Goal: Information Seeking & Learning: Learn about a topic

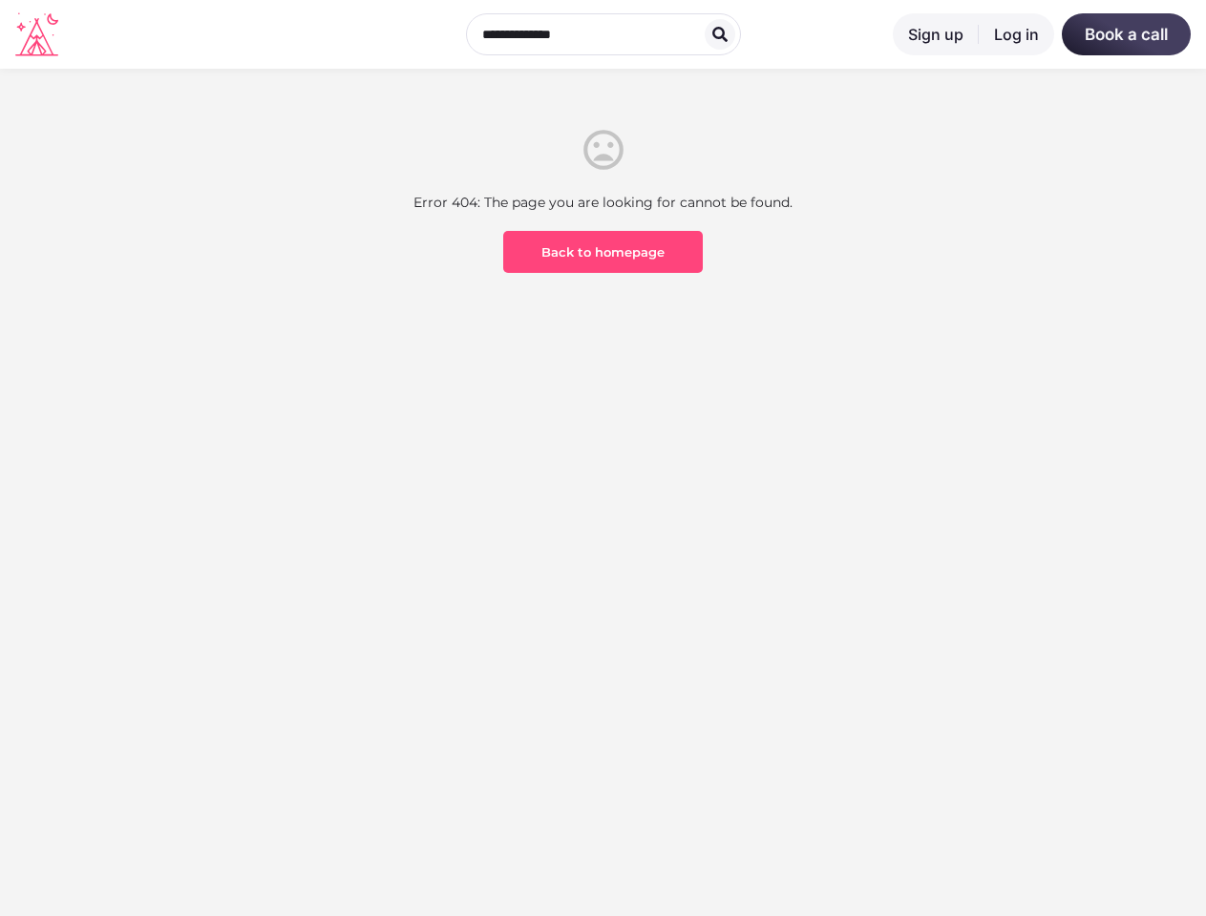
click at [602, 458] on section "Error 404: The page you are looking for cannot be found. Back to homepage" at bounding box center [603, 273] width 1206 height 409
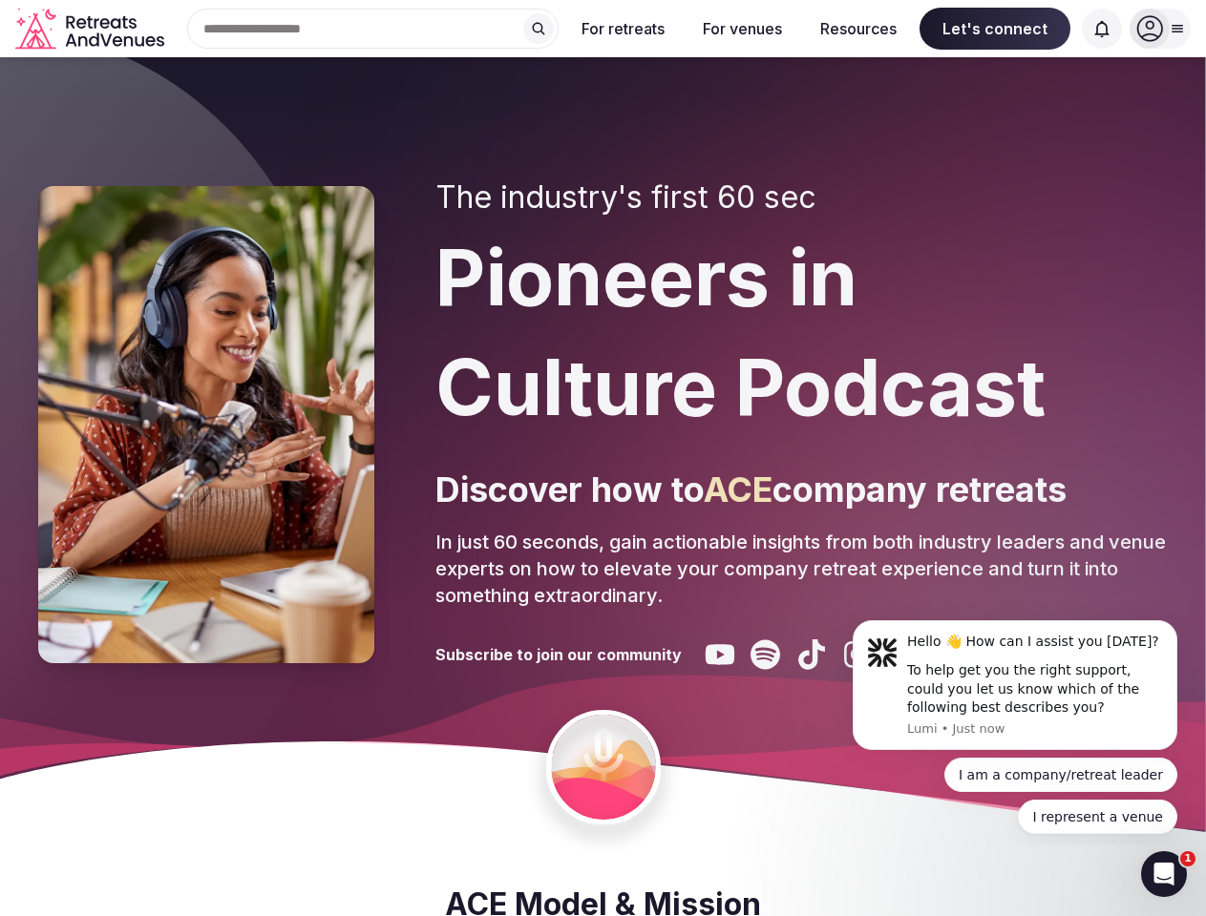
click at [602, 458] on div "The industry's first 60 sec Pioneers in Culture Podcast Discover how to ACE com…" at bounding box center [801, 424] width 732 height 491
click at [373, 29] on div "Search Popular Destinations Toscana, Italy Riviera Maya, Mexico Indonesia, Bali…" at bounding box center [365, 29] width 387 height 40
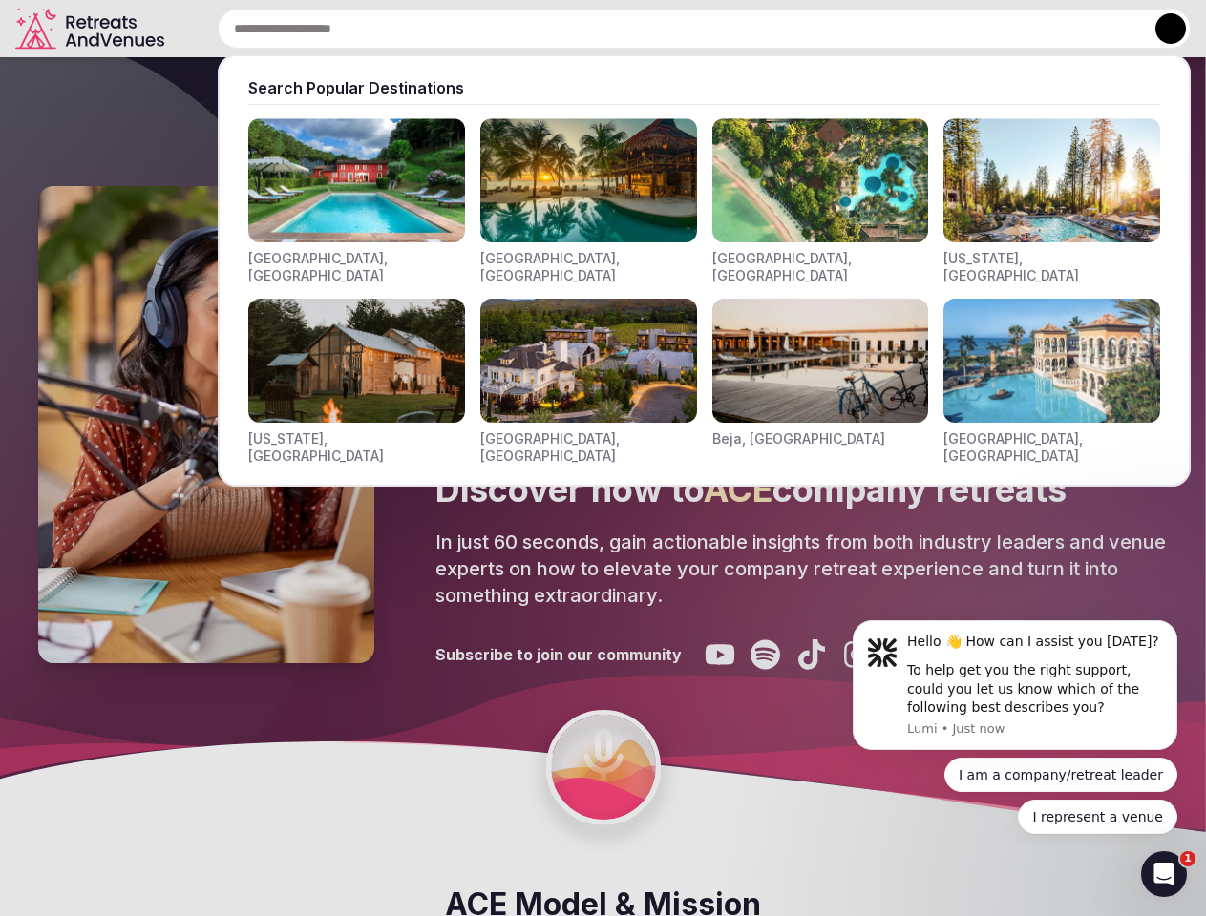
click at [538, 29] on input "text" at bounding box center [704, 29] width 973 height 40
click at [623, 29] on input "text" at bounding box center [704, 29] width 973 height 40
click at [742, 29] on input "text" at bounding box center [704, 29] width 973 height 40
click at [858, 29] on input "text" at bounding box center [704, 29] width 973 height 40
click at [995, 29] on input "text" at bounding box center [704, 29] width 973 height 40
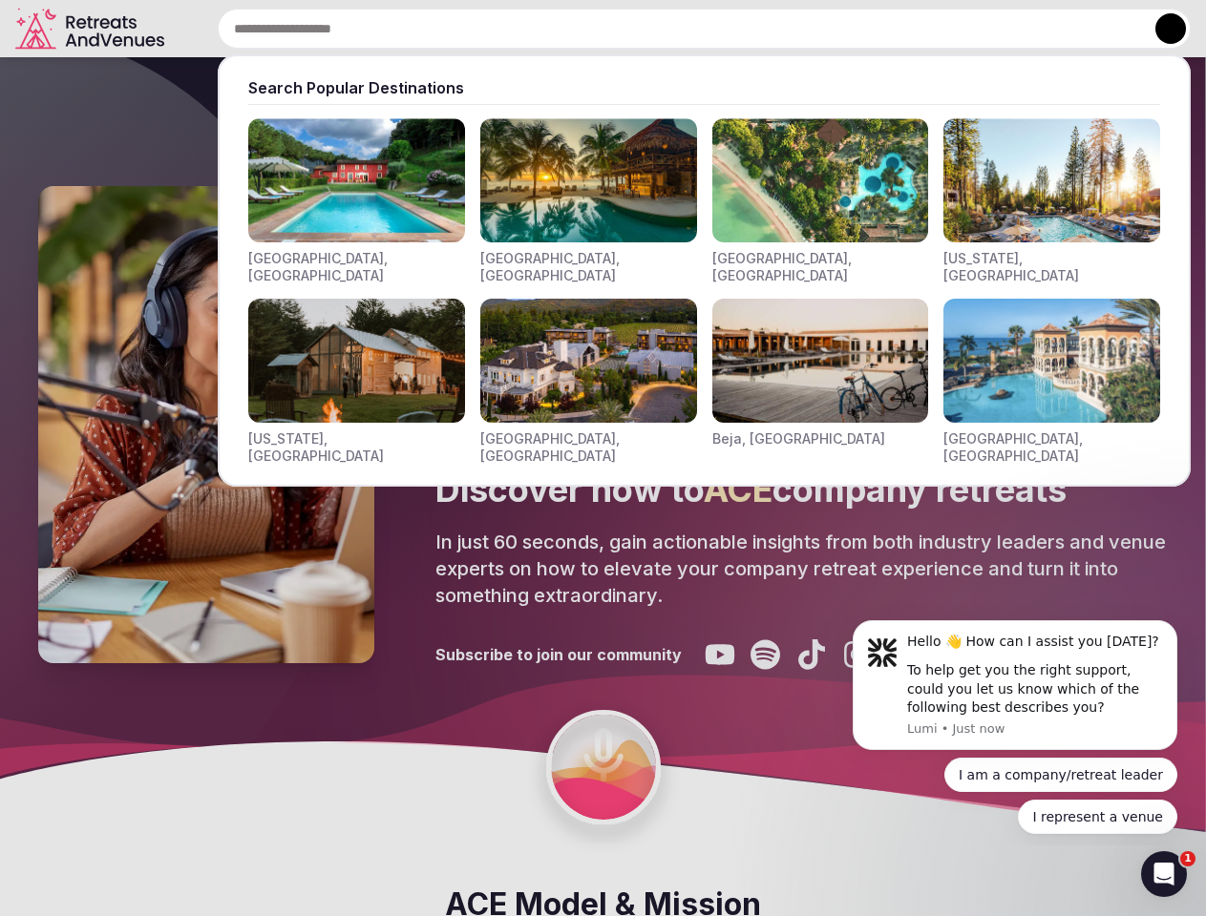
click at [1102, 29] on input "text" at bounding box center [704, 29] width 973 height 40
click at [1160, 29] on button at bounding box center [1170, 28] width 31 height 31
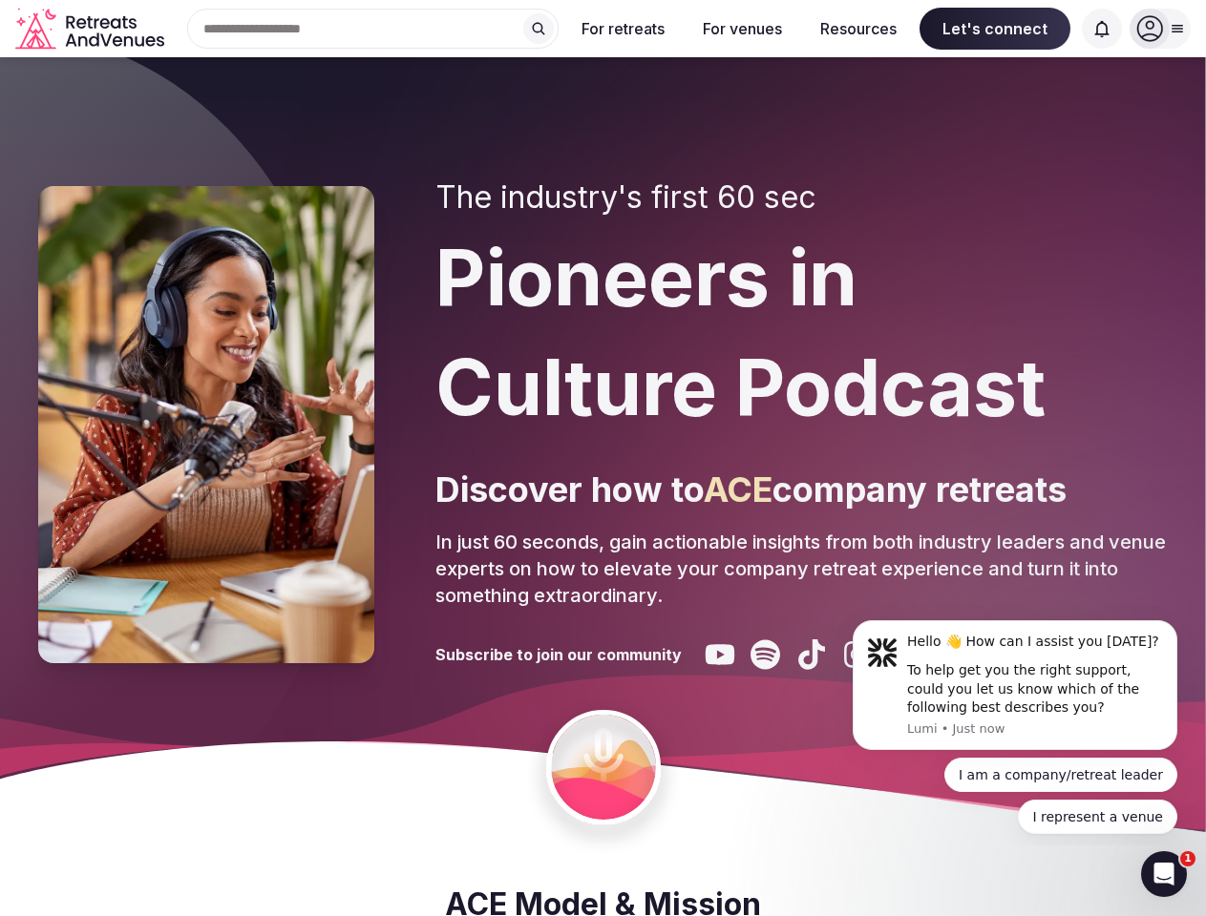
click at [1015, 685] on div "To help get you the right support, could you let us know which of the following…" at bounding box center [1035, 689] width 256 height 56
